Goal: Navigation & Orientation: Go to known website

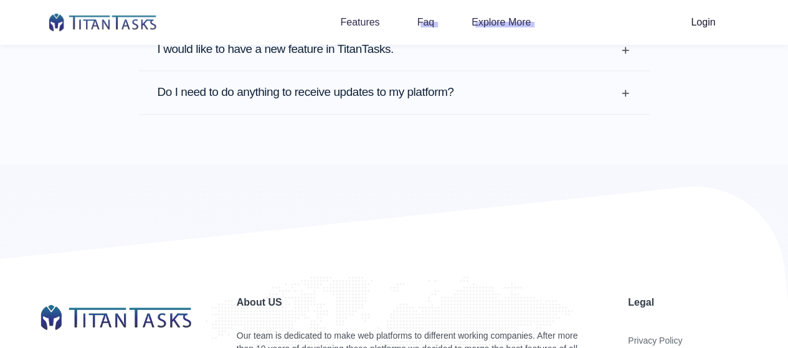
scroll to position [3146, 0]
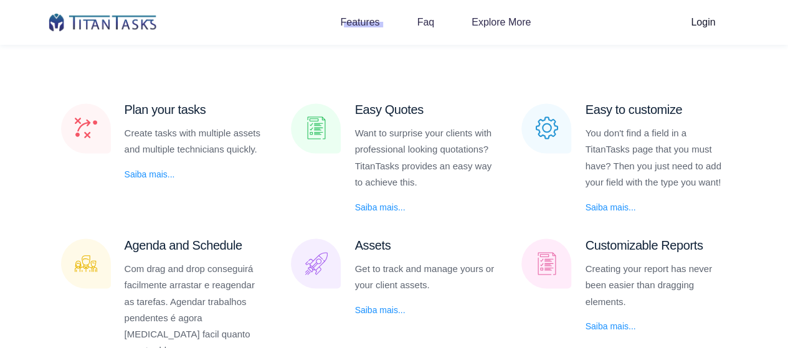
scroll to position [1283, 0]
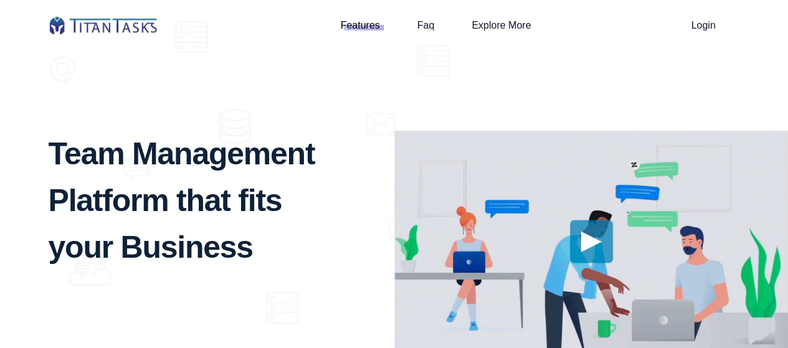
scroll to position [1577, 0]
